Goal: Transaction & Acquisition: Purchase product/service

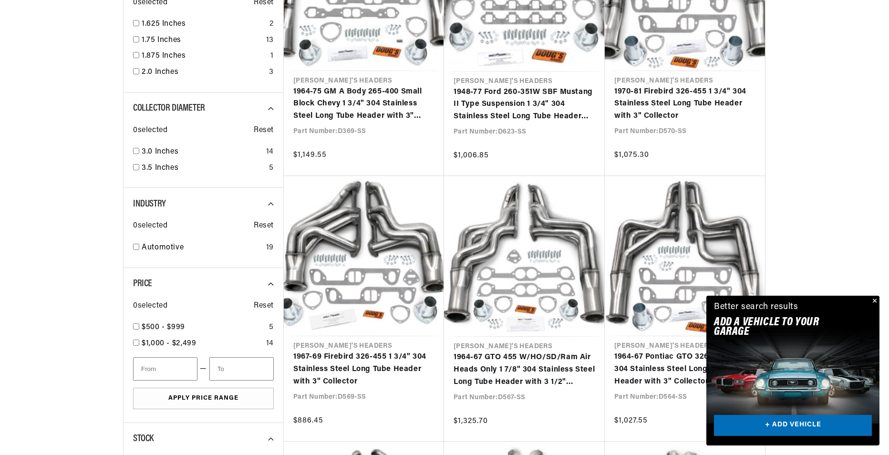
scroll to position [763, 0]
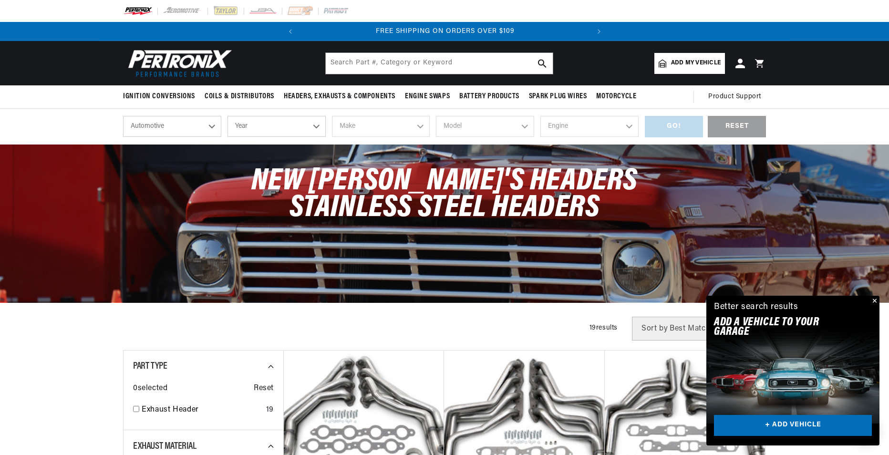
click at [216, 128] on select "Automotive Agricultural Industrial Marine Motorcycle" at bounding box center [172, 126] width 98 height 21
click at [261, 148] on div "New [PERSON_NAME]'s Headers Stainless Steel Headers" at bounding box center [444, 199] width 690 height 110
click at [316, 129] on select "Year [DATE] 2025 2024 2023 2022 2021 2020 2019 2018 2017 2016 2015 2014 2013 20…" at bounding box center [276, 126] width 98 height 21
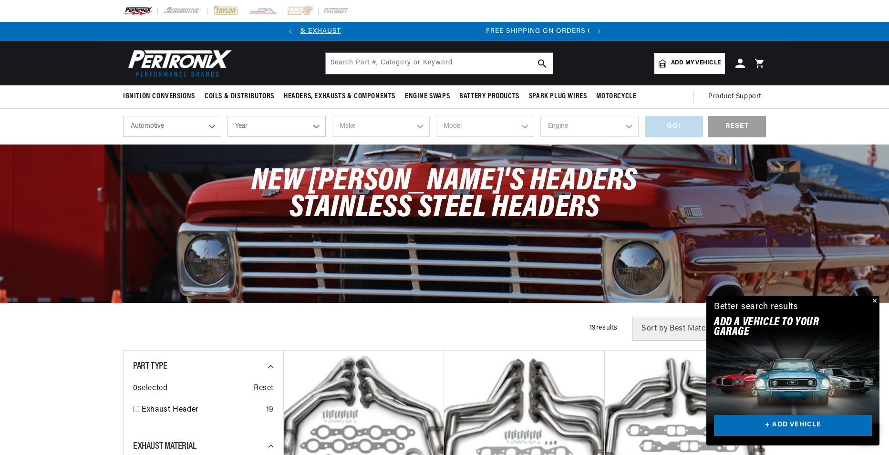
scroll to position [0, 289]
select select "1994"
click at [227, 116] on select "Year [DATE] 2025 2024 2023 2022 2021 2020 2019 2018 2017 2016 2015 2014 2013 20…" at bounding box center [276, 126] width 98 height 21
select select "1994"
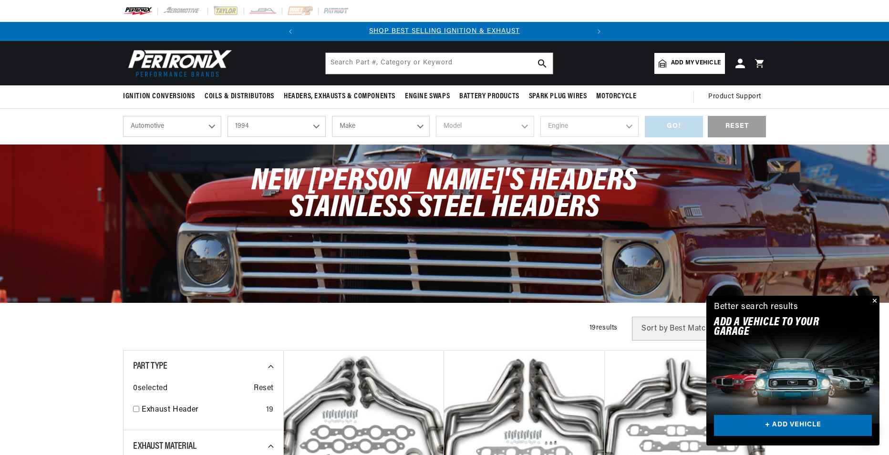
click at [422, 127] on select "Make Buick Cadillac Chevrolet Chrysler Dodge Ford GMC Hyundai [GEOGRAPHIC_DATA]…" at bounding box center [381, 126] width 98 height 21
select select "Chevrolet"
click at [332, 116] on select "Make Buick Cadillac Chevrolet Chrysler Dodge Ford GMC Hyundai [GEOGRAPHIC_DATA]…" at bounding box center [381, 126] width 98 height 21
select select "Chevrolet"
click at [519, 127] on select "Model Astro [GEOGRAPHIC_DATA] Blazer C1500 C1500 Suburban C2500 C2500 Suburban …" at bounding box center [485, 126] width 98 height 21
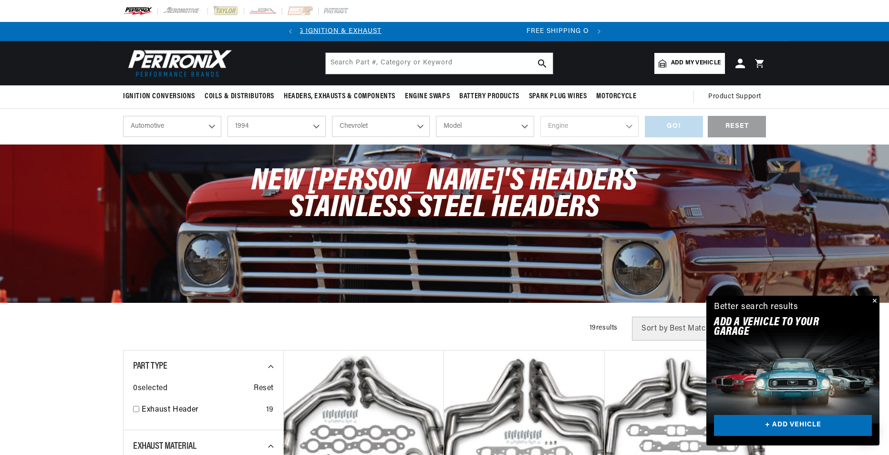
scroll to position [0, 289]
click at [532, 126] on select "Model Astro [GEOGRAPHIC_DATA] Blazer C1500 C1500 Suburban C2500 C2500 Suburban …" at bounding box center [485, 126] width 98 height 21
select select "Suburban"
click at [436, 116] on select "Model Astro [GEOGRAPHIC_DATA] Blazer C1500 C1500 Suburban C2500 C2500 Suburban …" at bounding box center [485, 126] width 98 height 21
select select "Suburban"
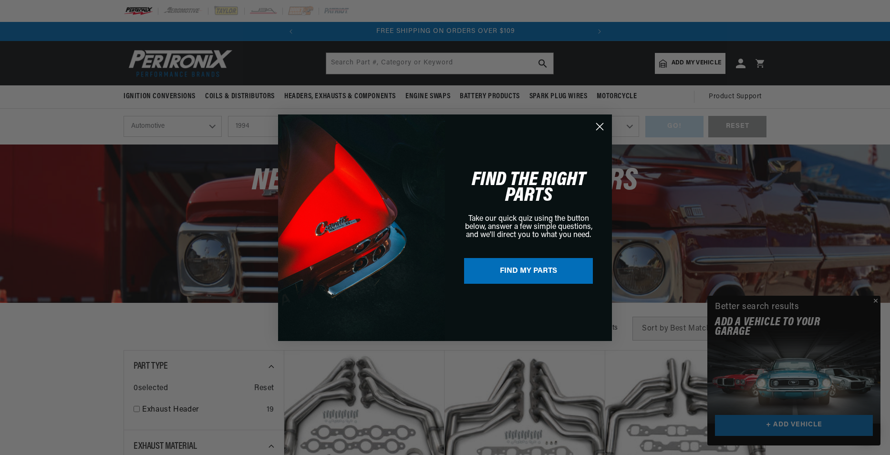
click at [600, 129] on circle "Close dialog" at bounding box center [600, 126] width 16 height 16
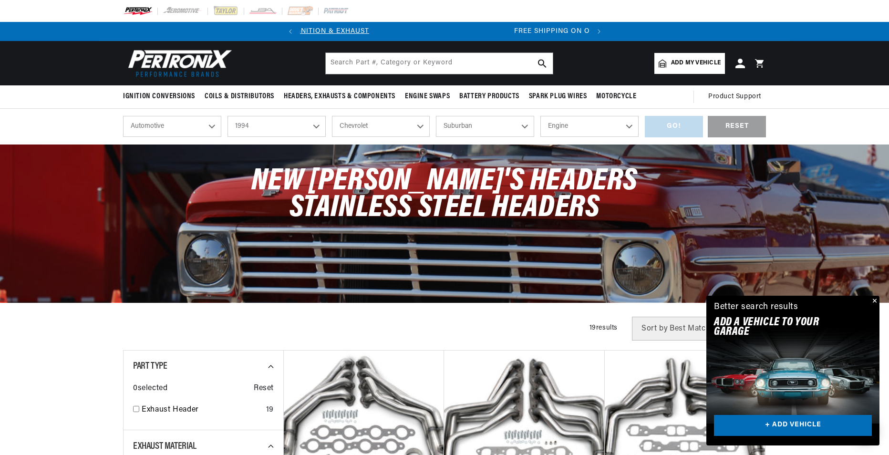
scroll to position [0, 0]
click at [332, 60] on input "text" at bounding box center [439, 63] width 227 height 21
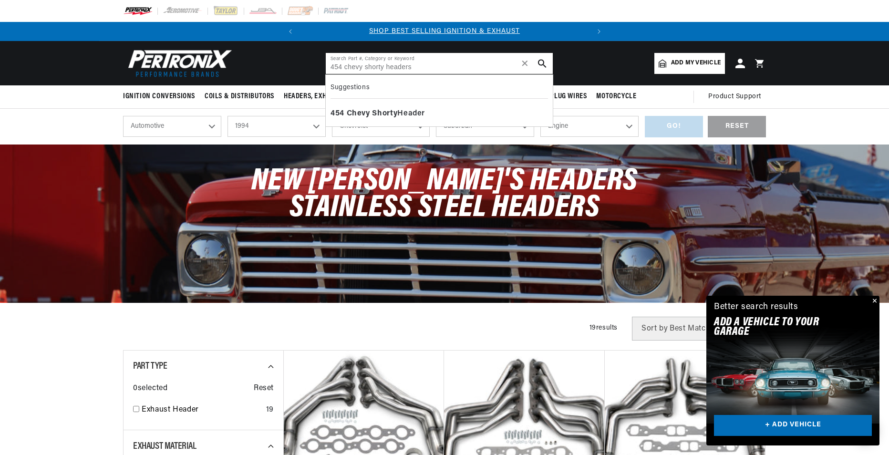
type input "454 chevy shorty headers"
click at [543, 66] on icon "search button" at bounding box center [542, 63] width 9 height 9
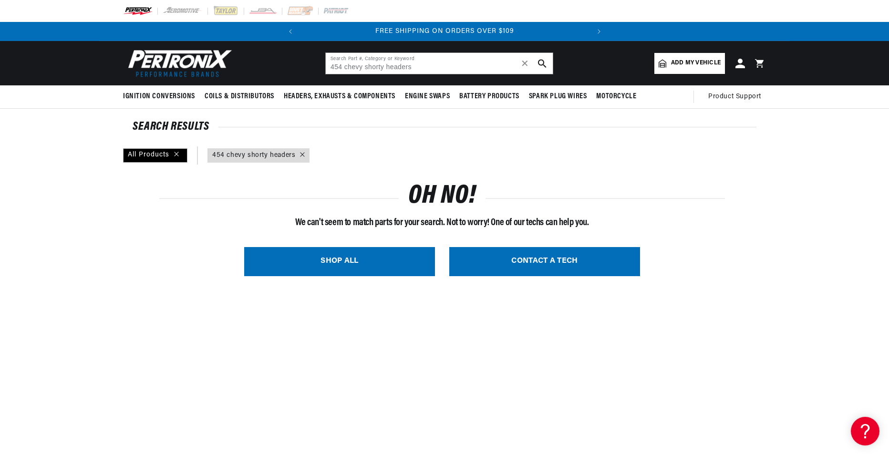
scroll to position [0, 289]
